Goal: Transaction & Acquisition: Purchase product/service

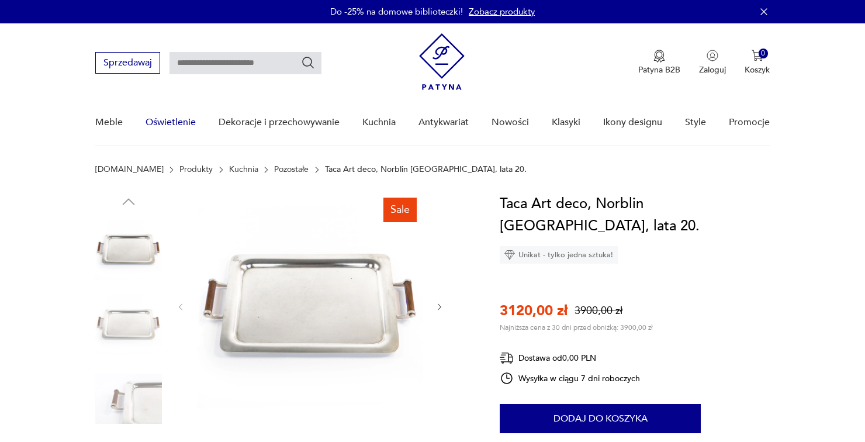
click at [183, 126] on link "Oświetlenie" at bounding box center [171, 122] width 50 height 45
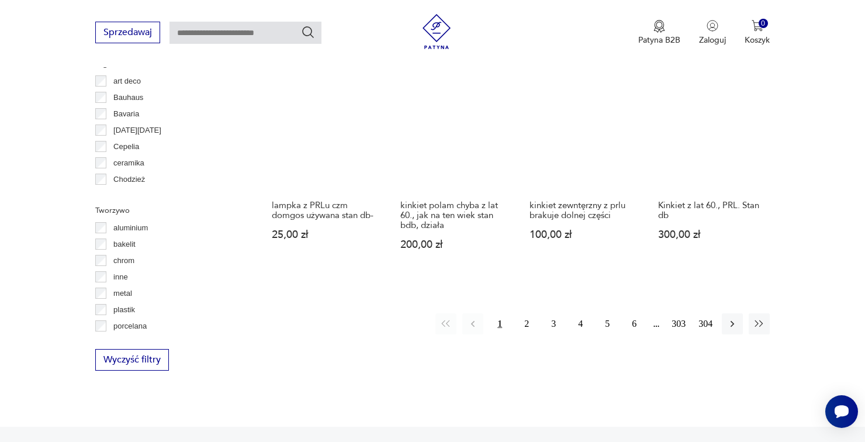
scroll to position [1090, 0]
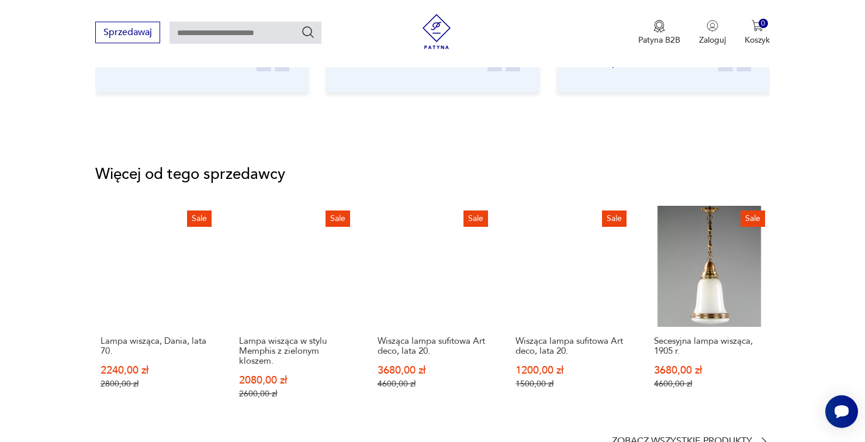
scroll to position [1388, 0]
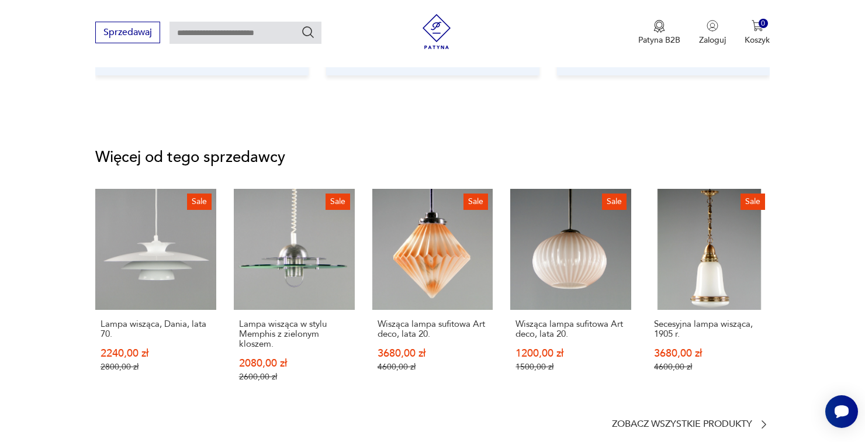
click at [5, 305] on section "Więcej od tego sprzedawcy Sale Lampa wisząca, Dania, lata 70. 2240,00 zł 2800,0…" at bounding box center [432, 290] width 865 height 336
